Goal: Information Seeking & Learning: Learn about a topic

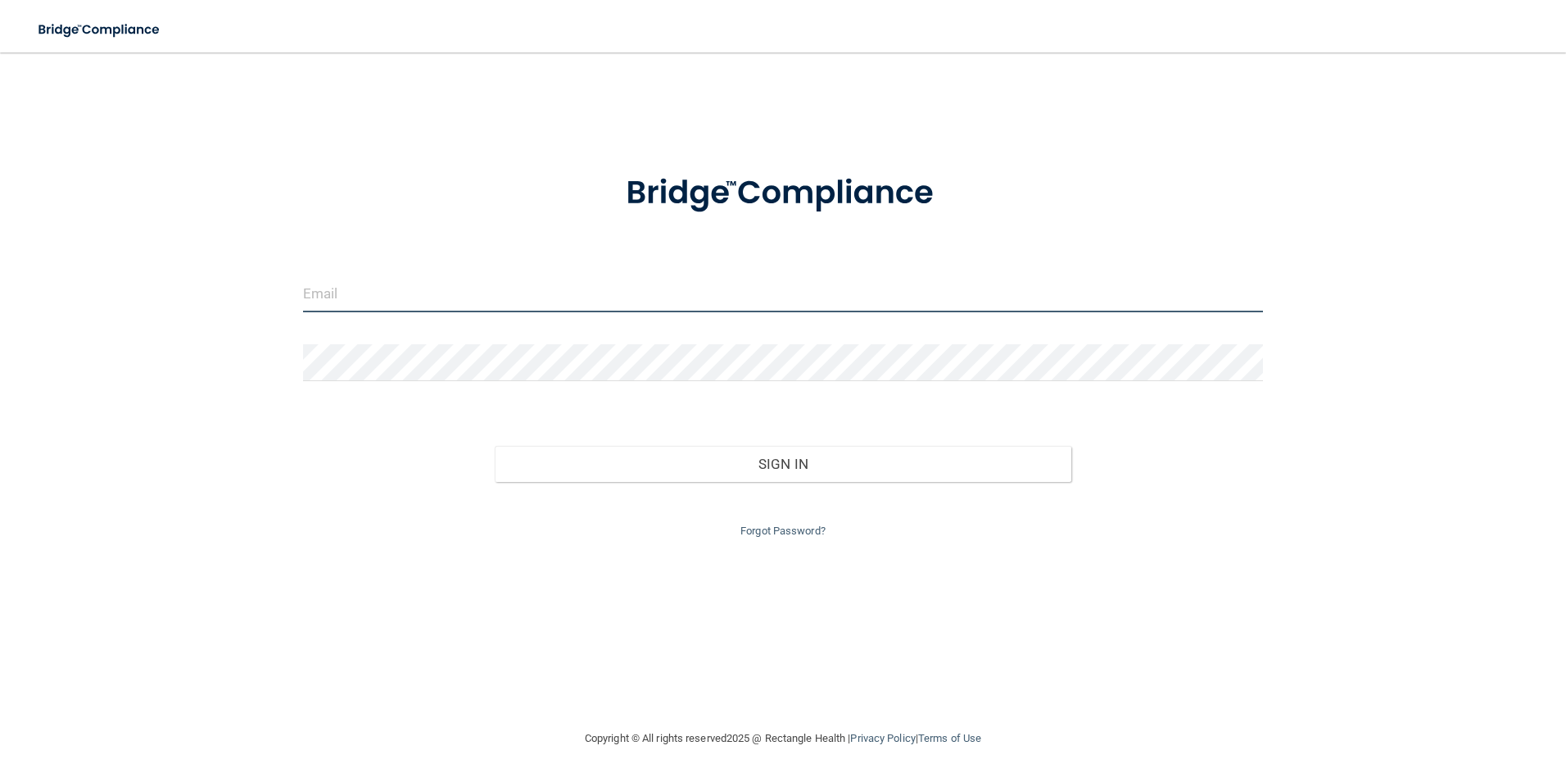
click at [334, 298] on input "email" at bounding box center [783, 293] width 961 height 37
click at [428, 295] on input "[EMAIL_ADDRESS][DOMAIN_NAME]" at bounding box center [783, 293] width 961 height 37
type input "[EMAIL_ADDRESS][DOMAIN_NAME]"
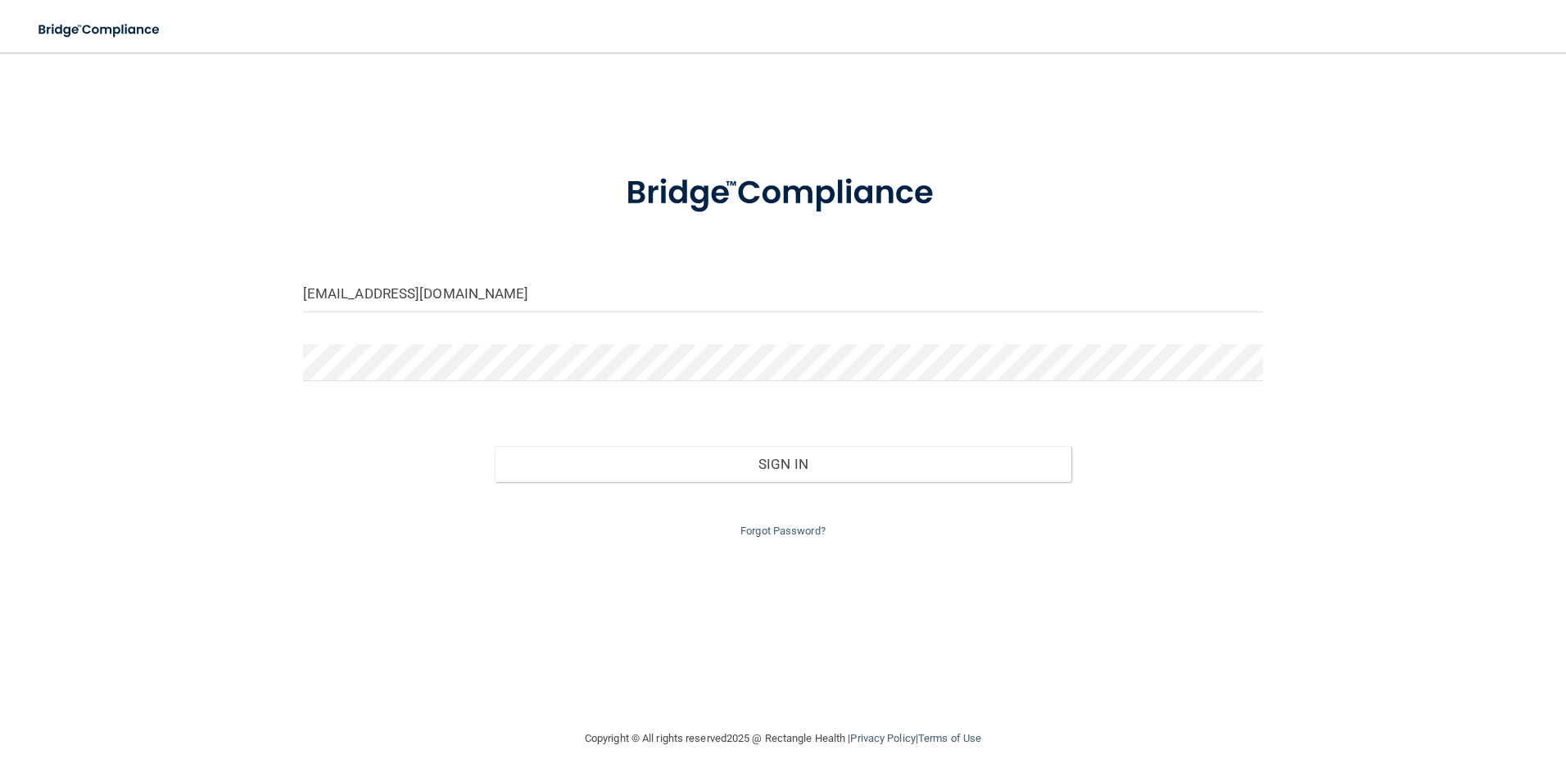
click at [381, 472] on div "Sign In" at bounding box center [784, 447] width 986 height 69
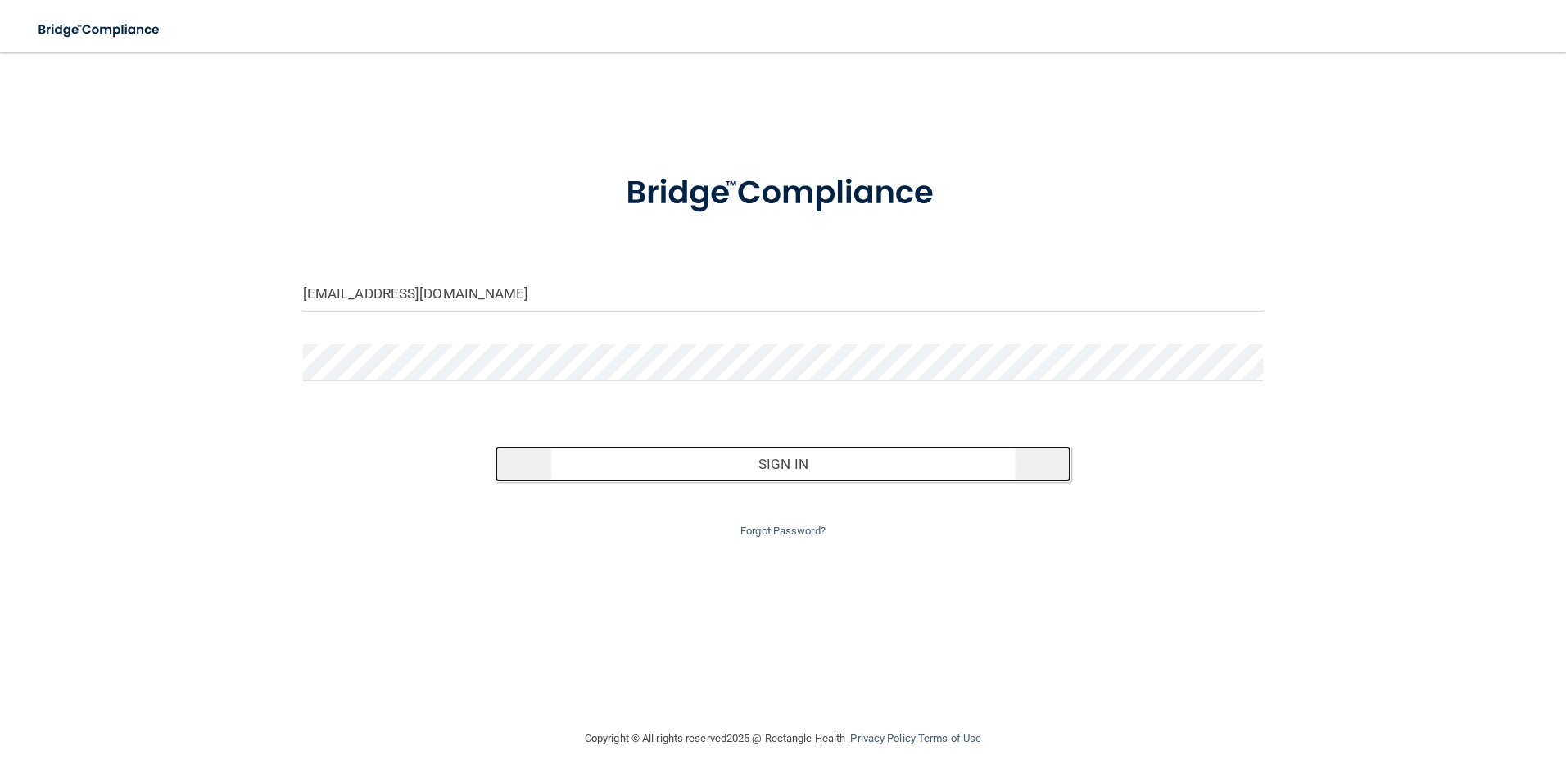
click at [781, 465] on button "Sign In" at bounding box center [783, 464] width 577 height 36
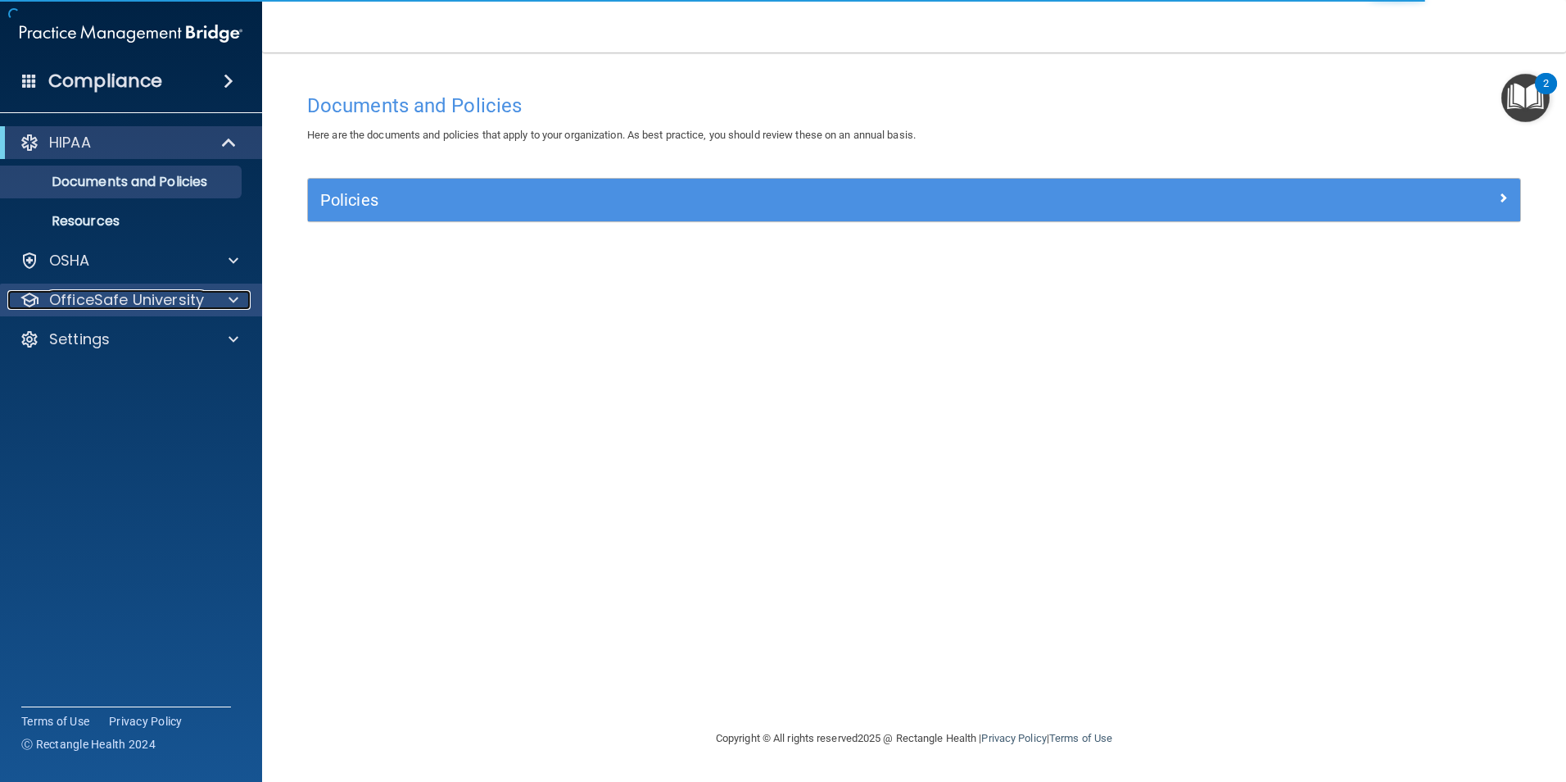
click at [164, 299] on p "OfficeSafe University" at bounding box center [126, 300] width 155 height 20
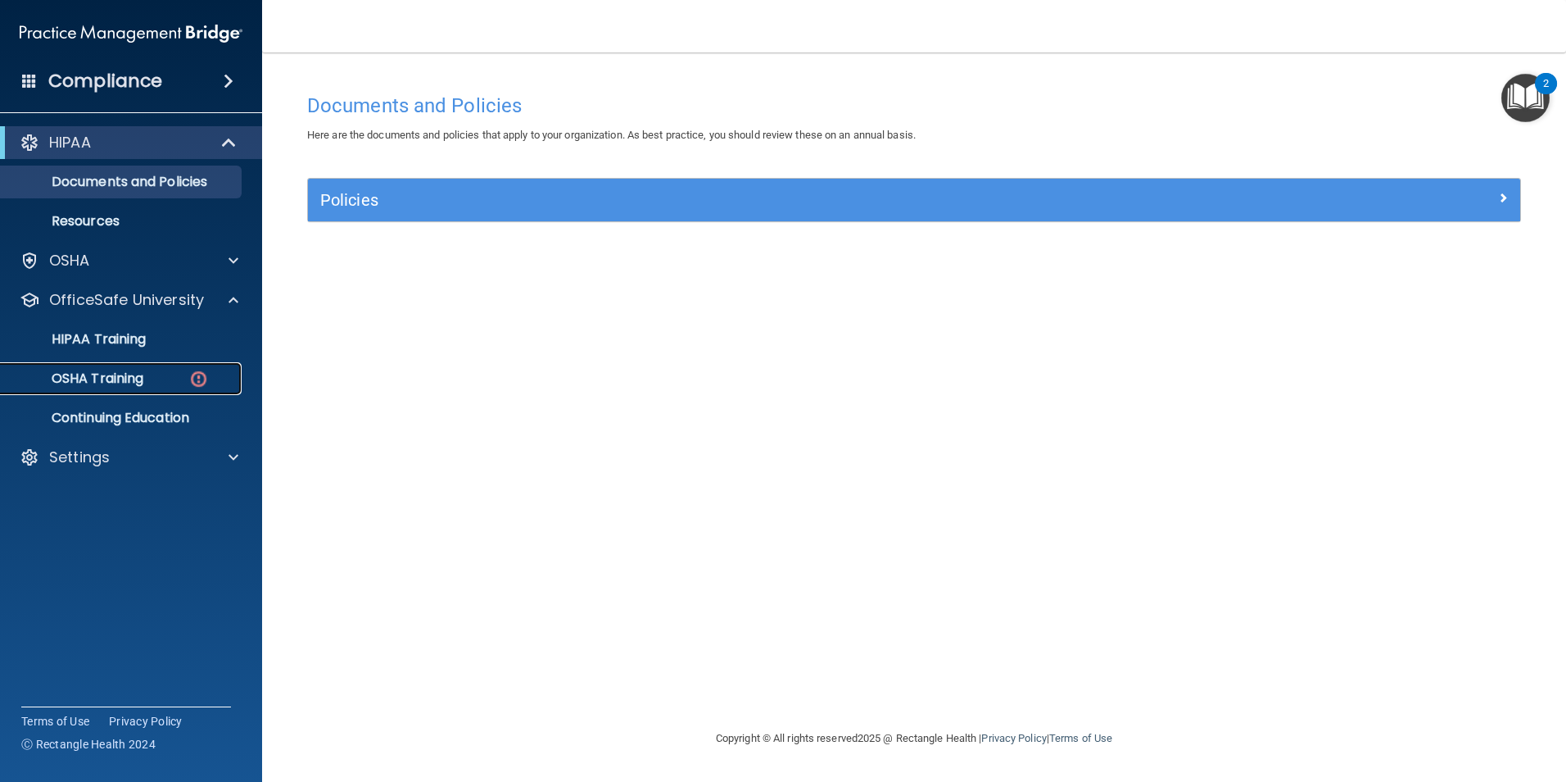
click at [140, 375] on p "OSHA Training" at bounding box center [77, 378] width 133 height 16
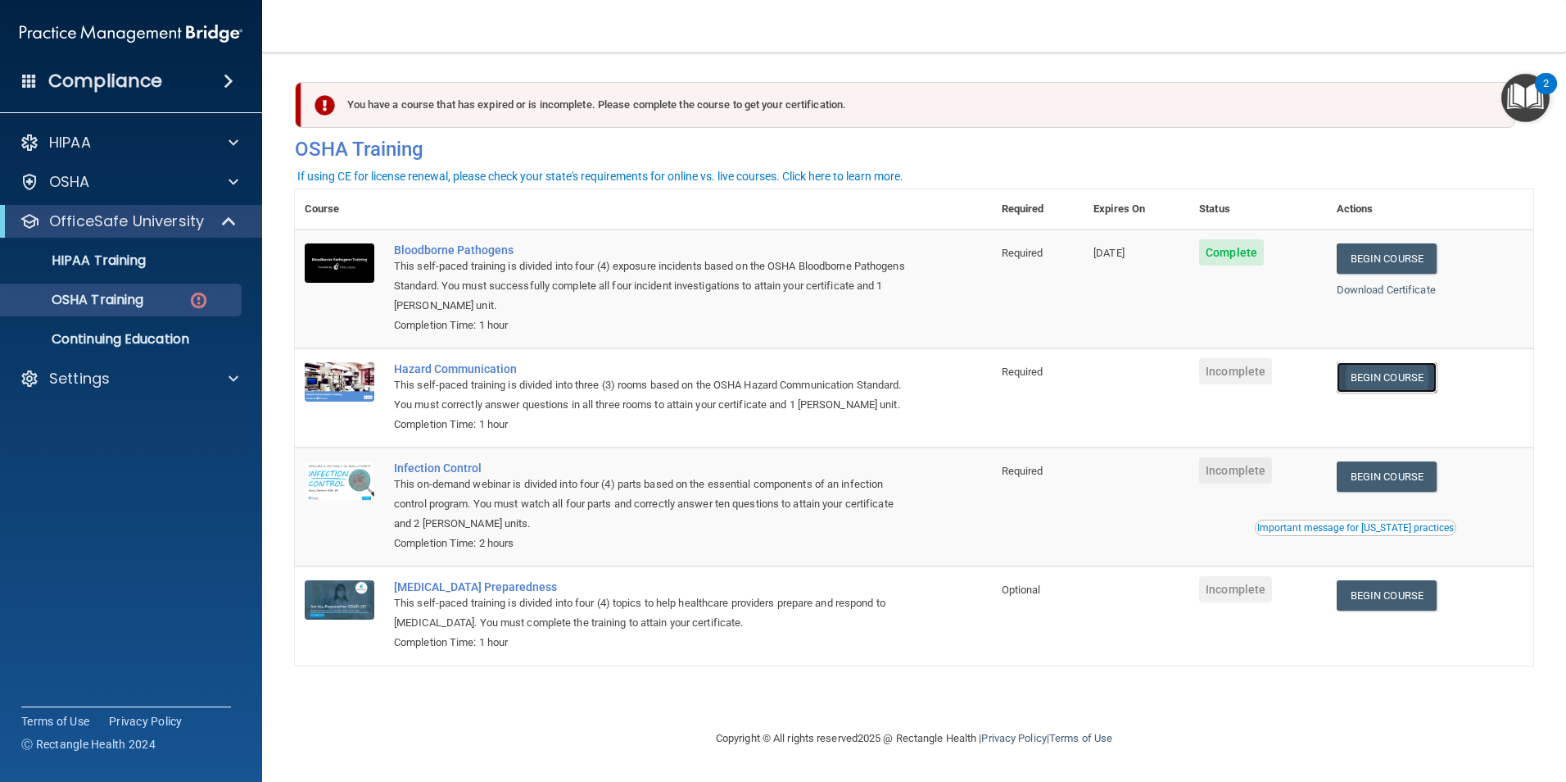
click at [1370, 375] on link "Begin Course" at bounding box center [1387, 377] width 100 height 30
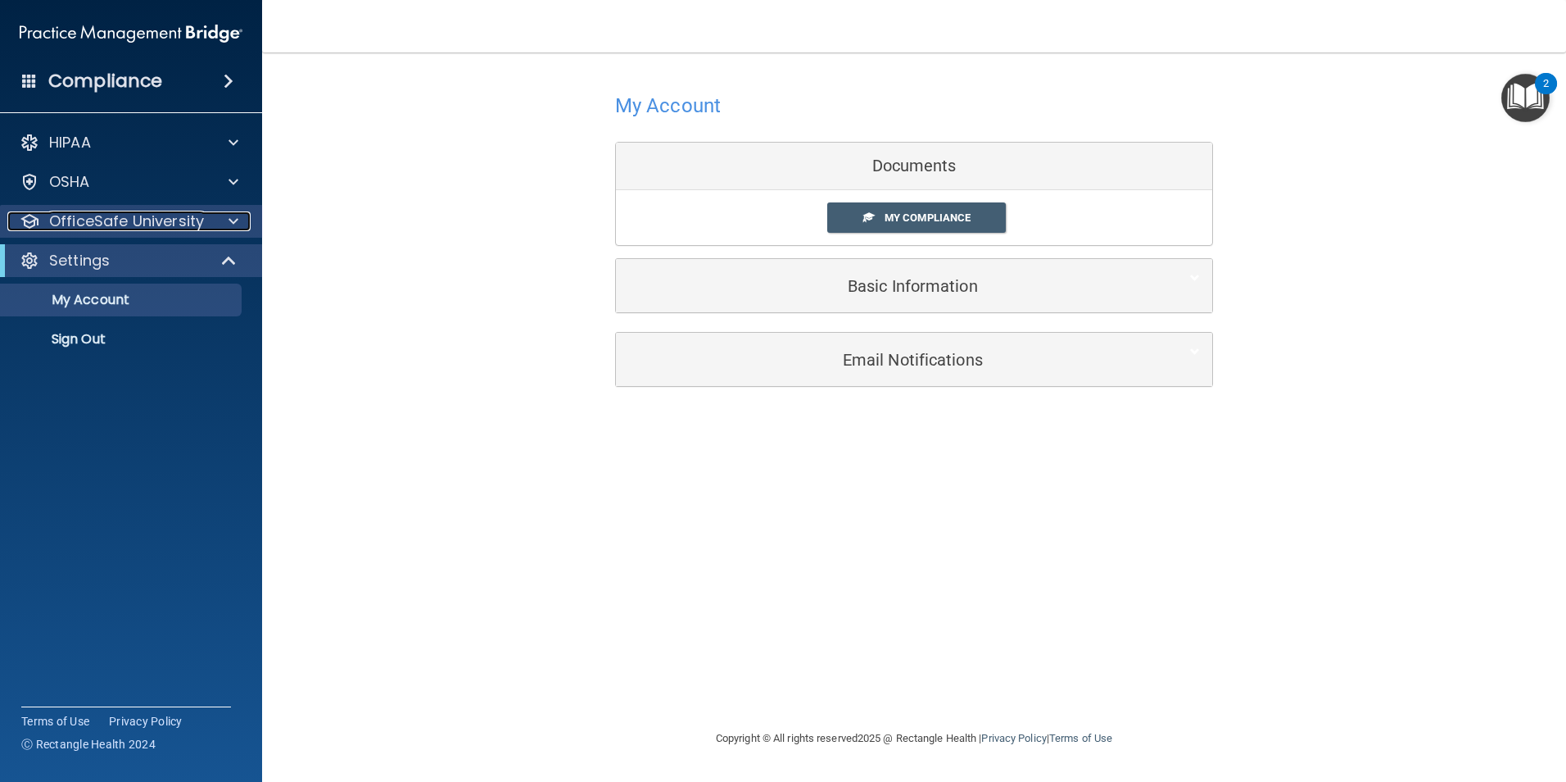
click at [121, 223] on p "OfficeSafe University" at bounding box center [126, 221] width 155 height 20
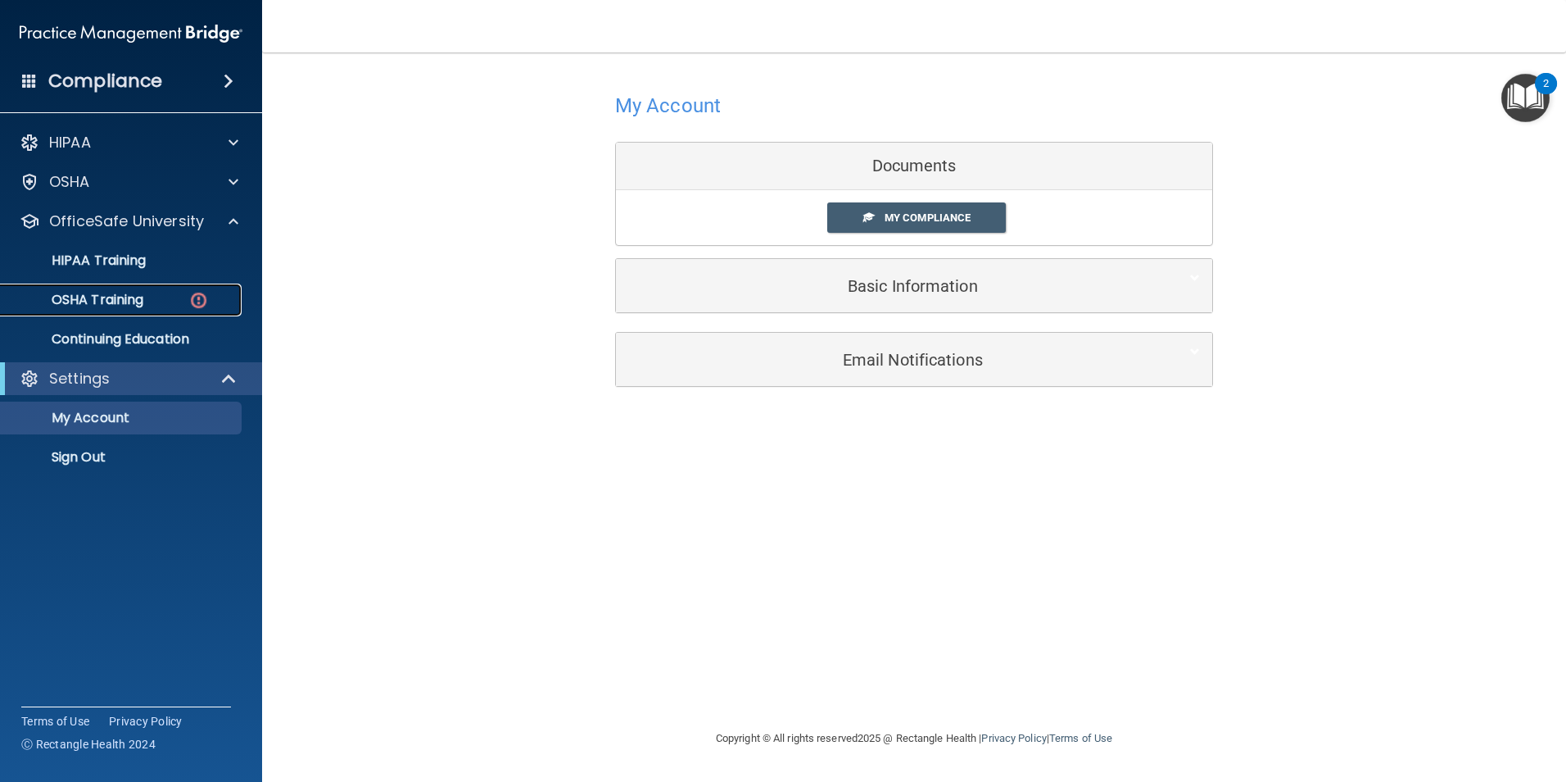
click at [121, 296] on p "OSHA Training" at bounding box center [77, 300] width 133 height 16
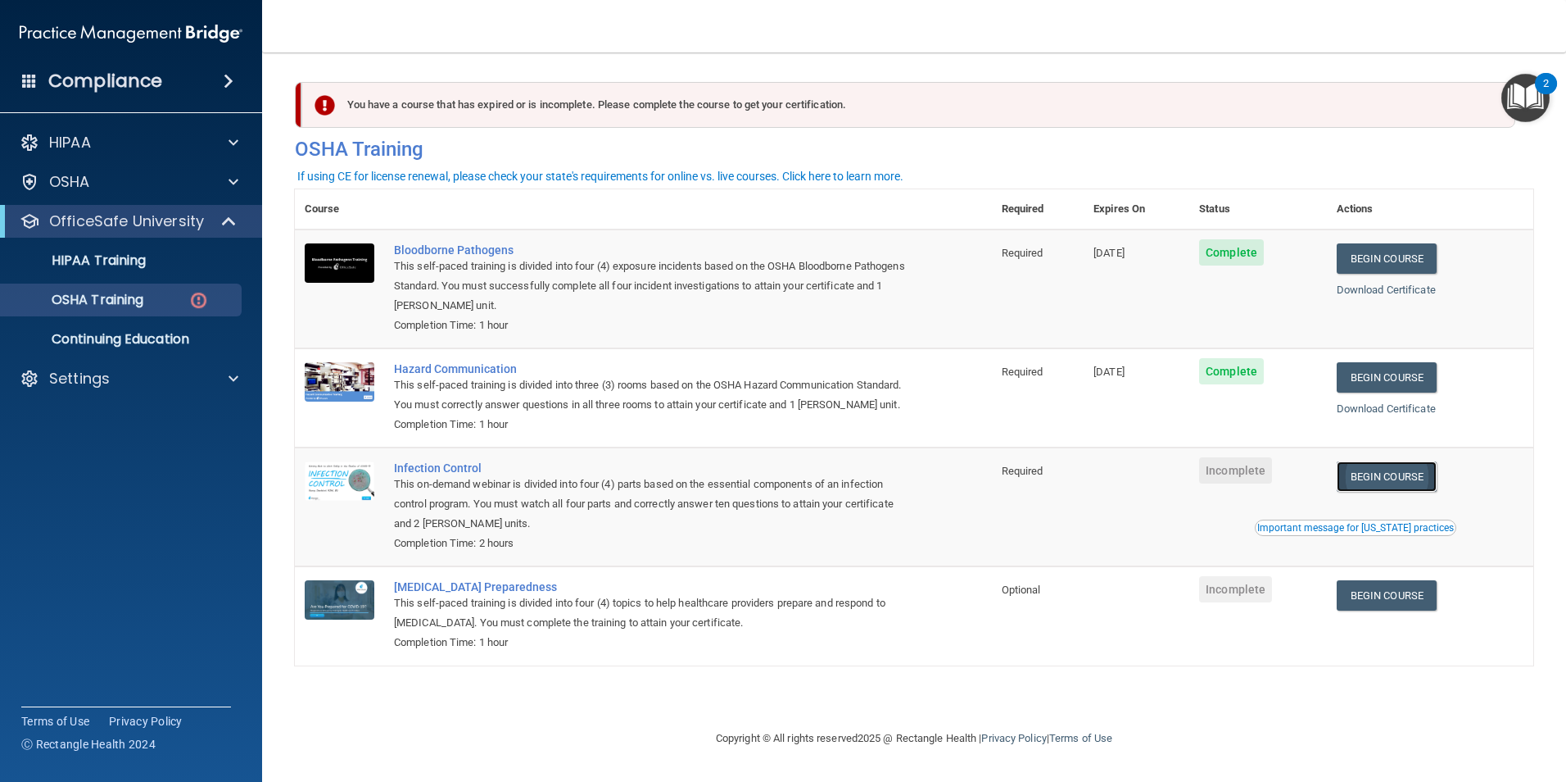
click at [1387, 492] on link "Begin Course" at bounding box center [1387, 476] width 100 height 30
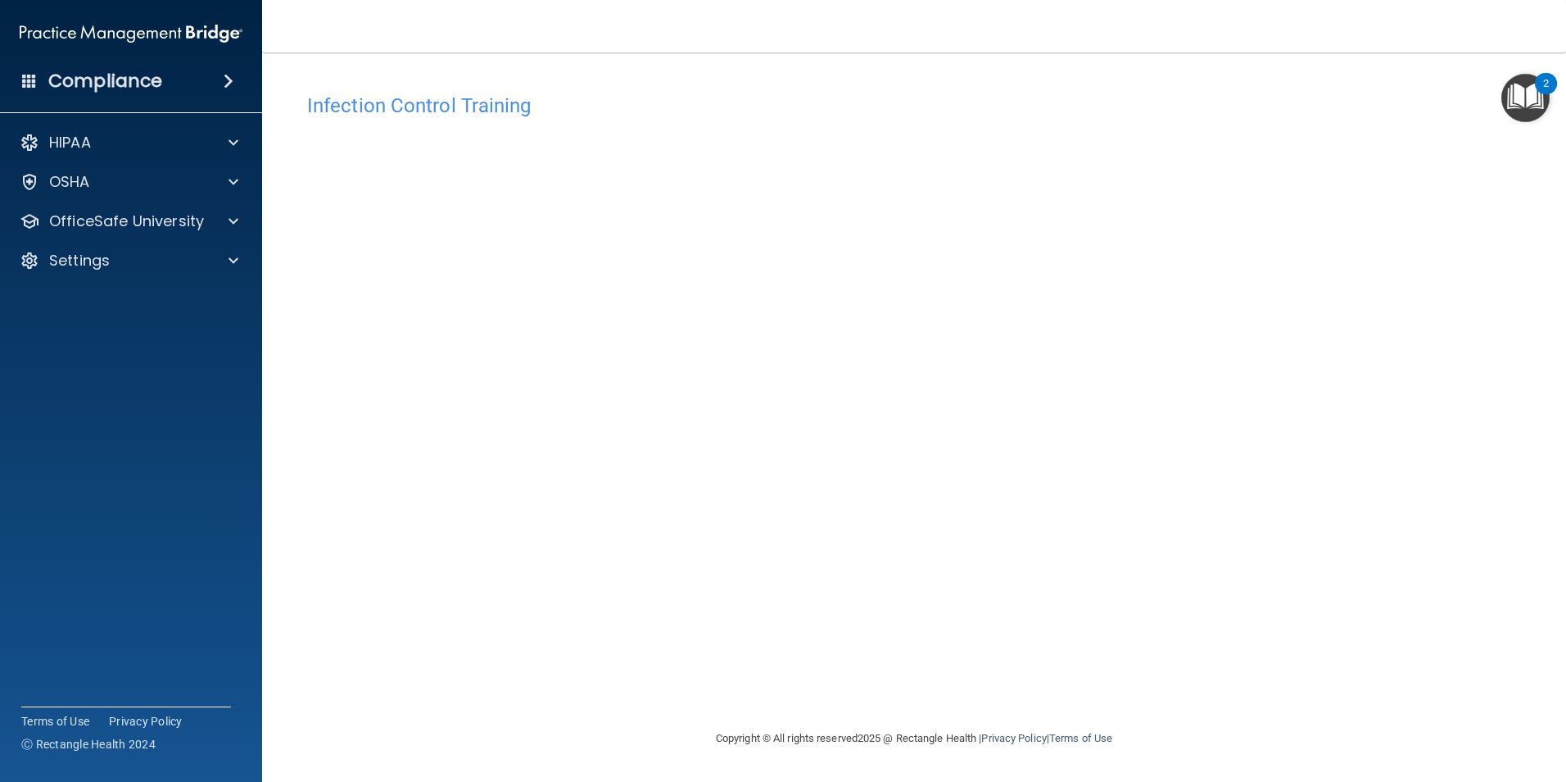
click at [1179, 529] on div "Infection Control Training This course doesn’t expire until . Are you sure you …" at bounding box center [914, 406] width 1239 height 643
click at [128, 222] on p "OfficeSafe University" at bounding box center [126, 221] width 155 height 20
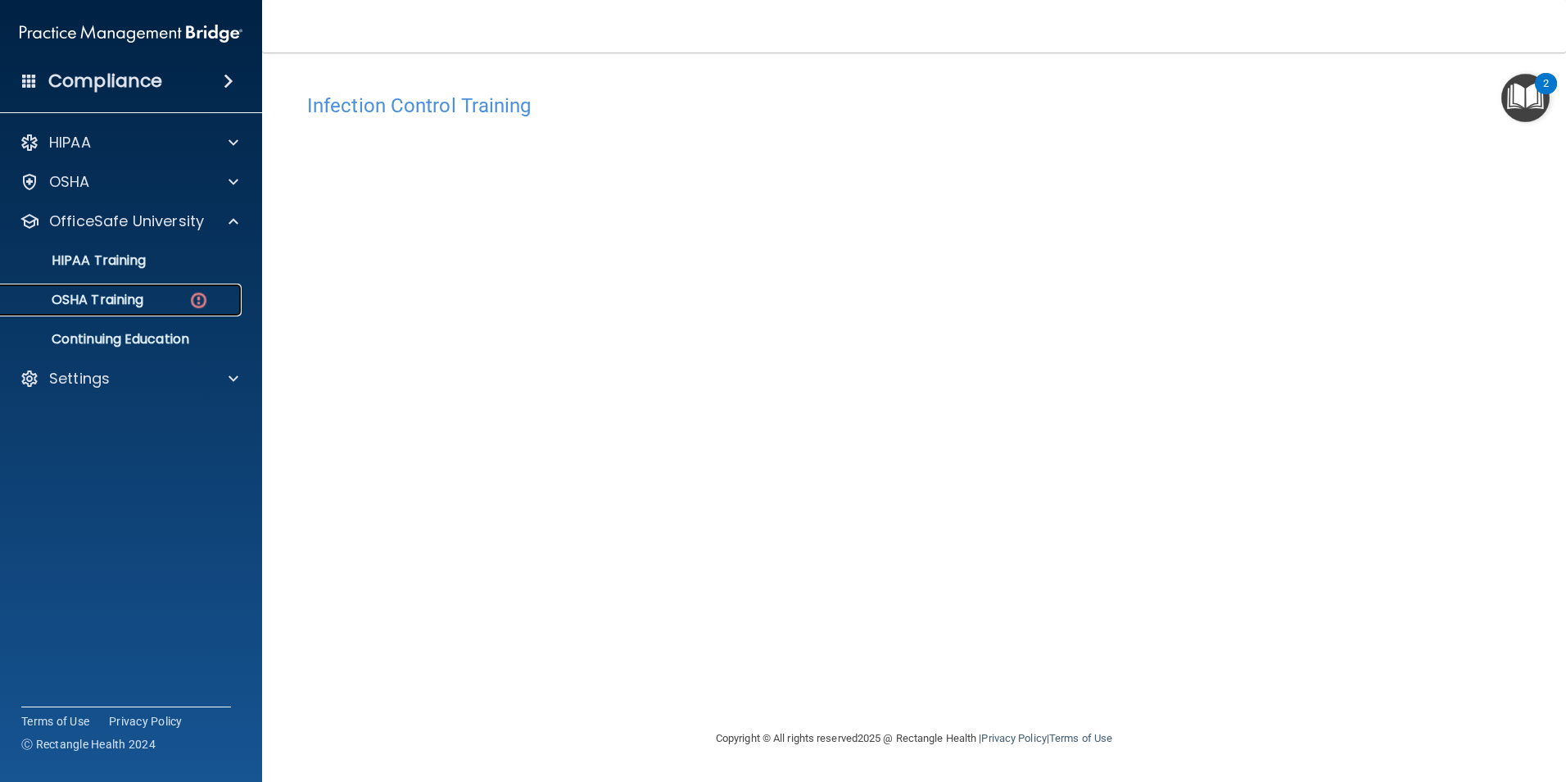
click at [132, 302] on p "OSHA Training" at bounding box center [77, 300] width 133 height 16
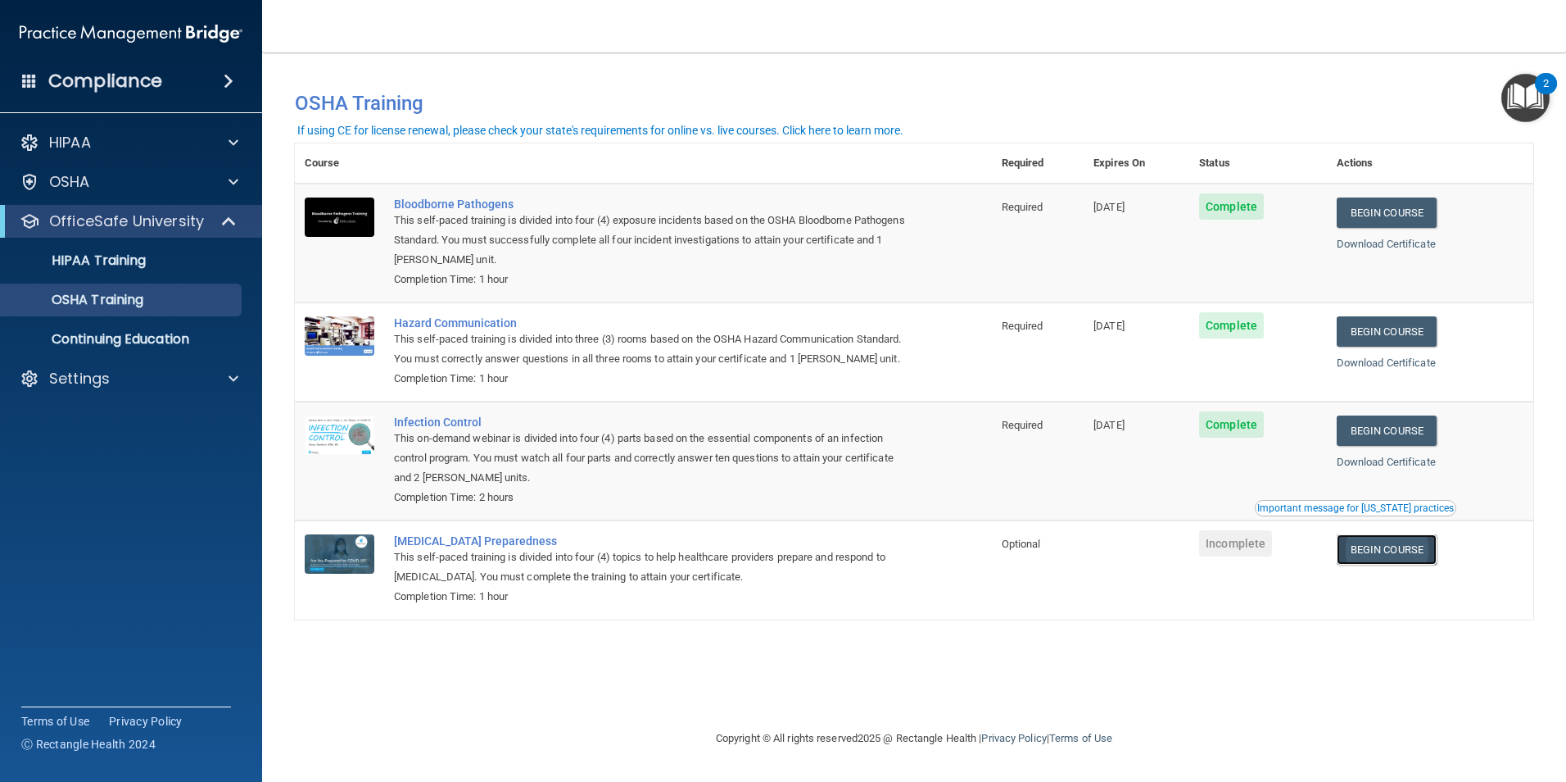
click at [1391, 564] on link "Begin Course" at bounding box center [1387, 549] width 100 height 30
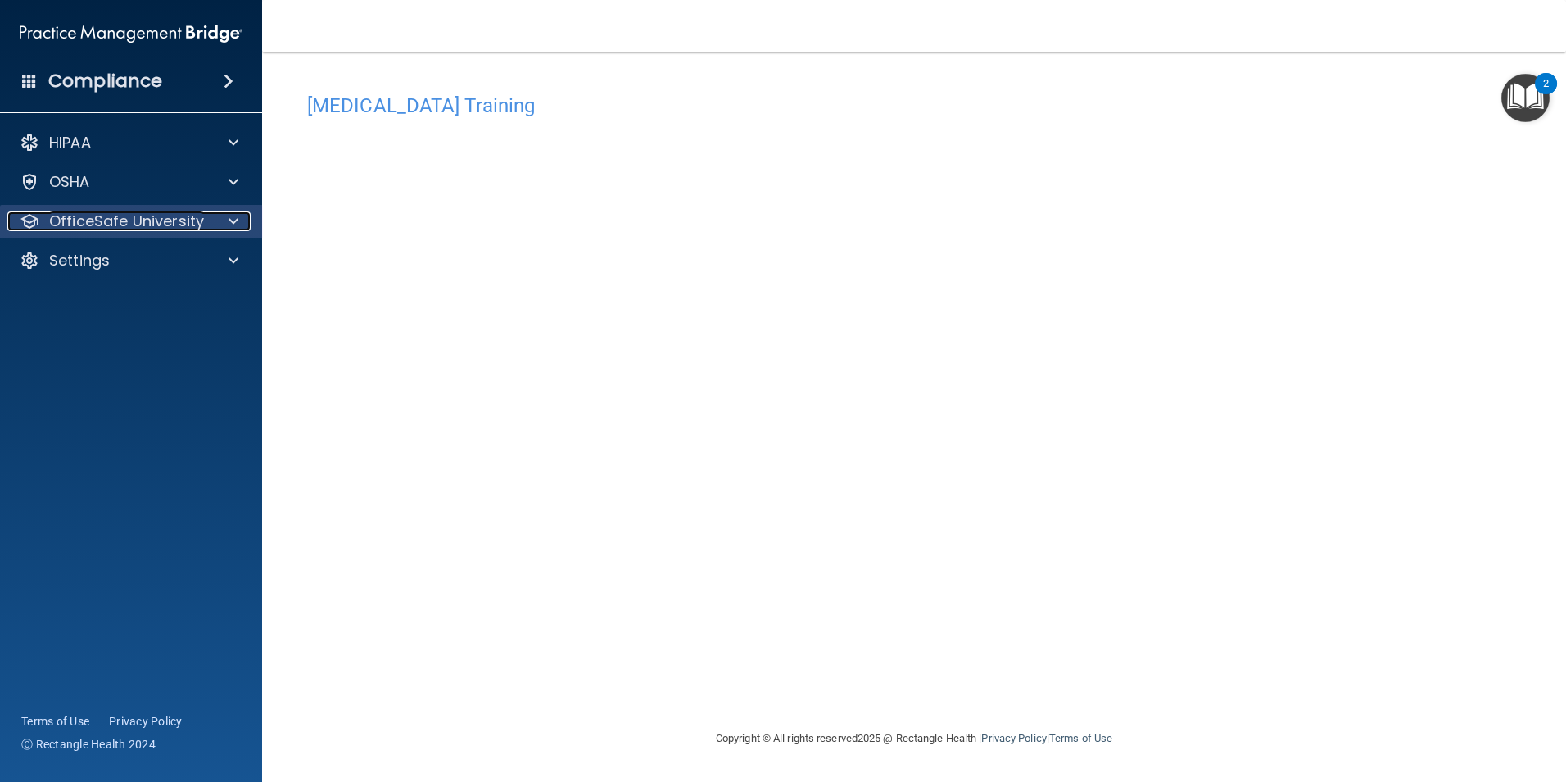
click at [169, 217] on p "OfficeSafe University" at bounding box center [126, 221] width 155 height 20
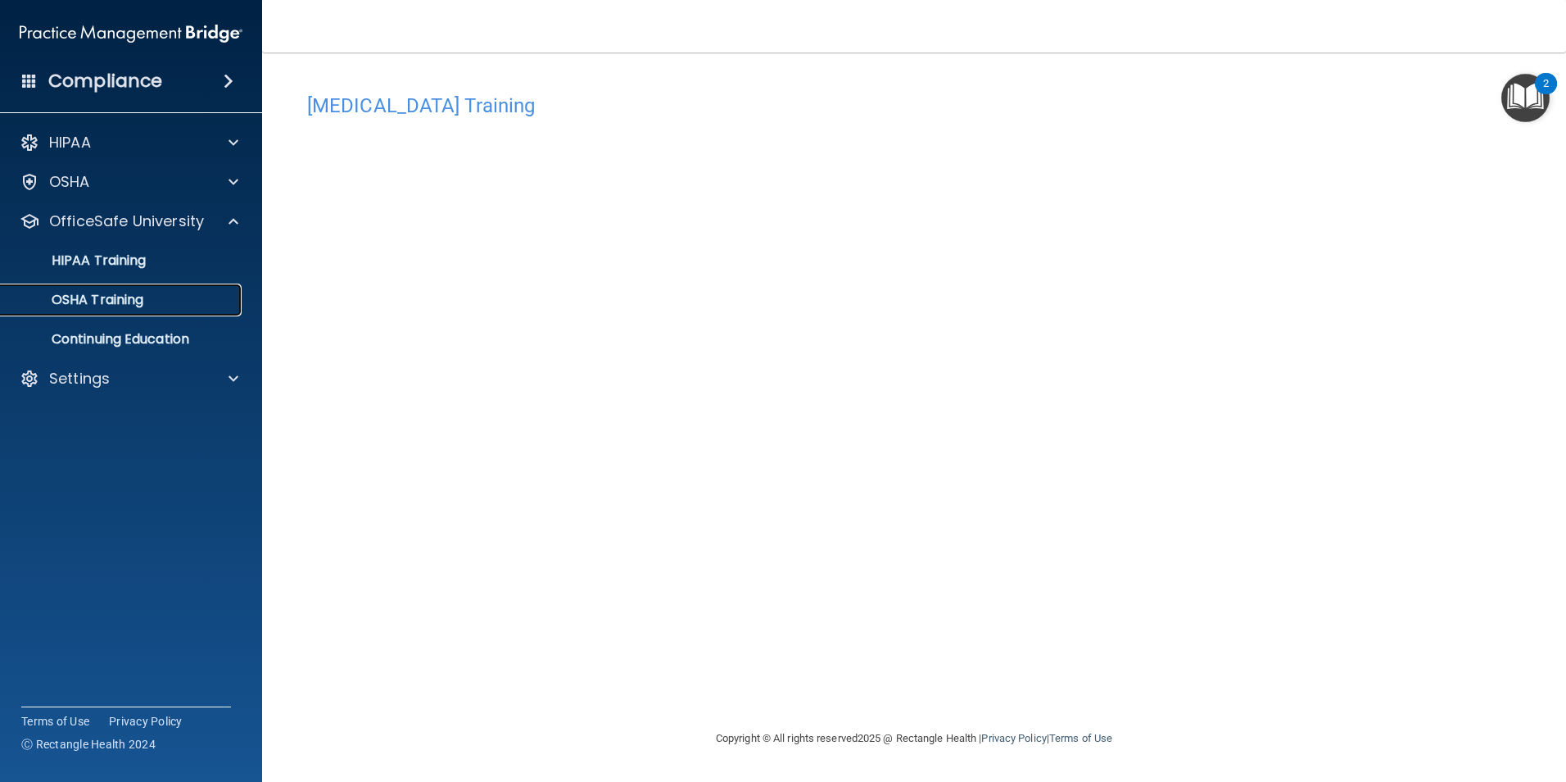
click at [110, 295] on p "OSHA Training" at bounding box center [77, 300] width 133 height 16
